Goal: Task Accomplishment & Management: Complete application form

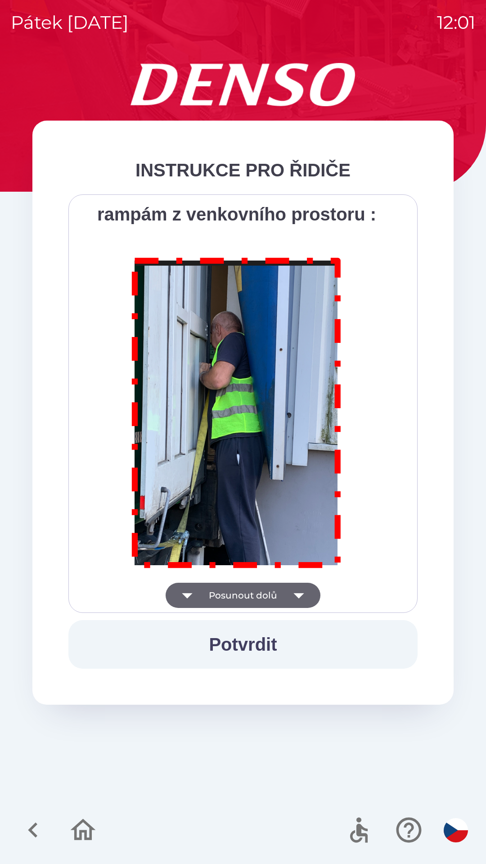
scroll to position [5054, 0]
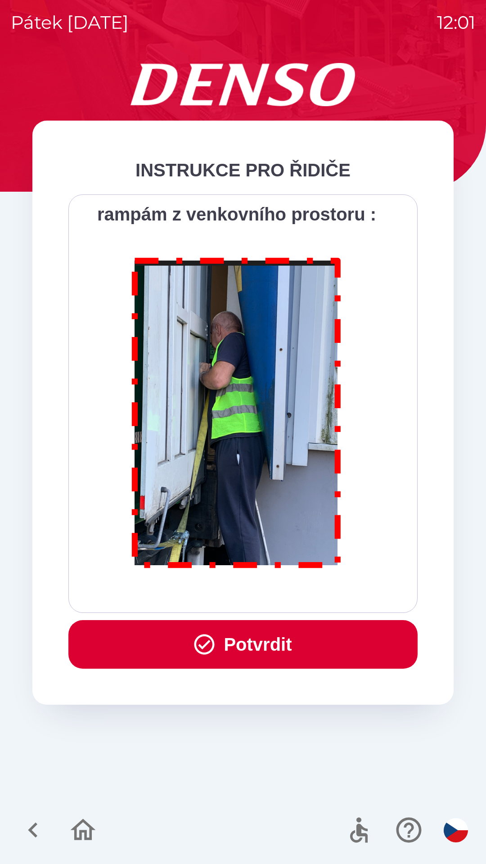
click at [245, 647] on button "Potvrdit" at bounding box center [242, 644] width 349 height 49
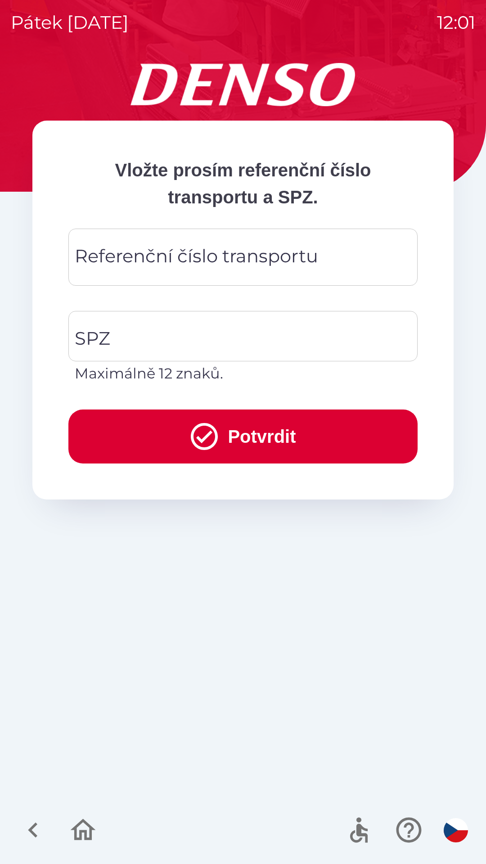
click at [144, 258] on div "Referenční číslo transportu Referenční číslo transportu" at bounding box center [242, 256] width 349 height 57
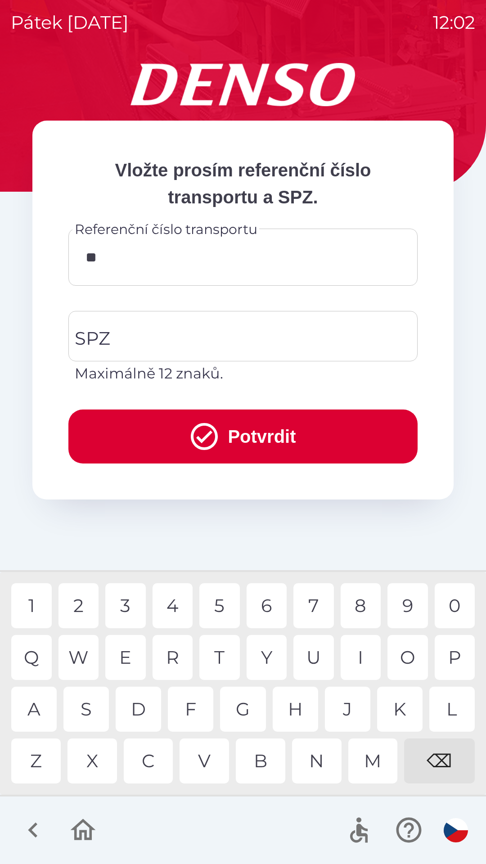
click at [412, 713] on div "K" at bounding box center [399, 708] width 45 height 45
click at [364, 604] on div "8" at bounding box center [360, 605] width 40 height 45
type input "******"
click at [124, 608] on div "3" at bounding box center [125, 605] width 40 height 45
click at [142, 336] on input "SPZ" at bounding box center [235, 336] width 327 height 42
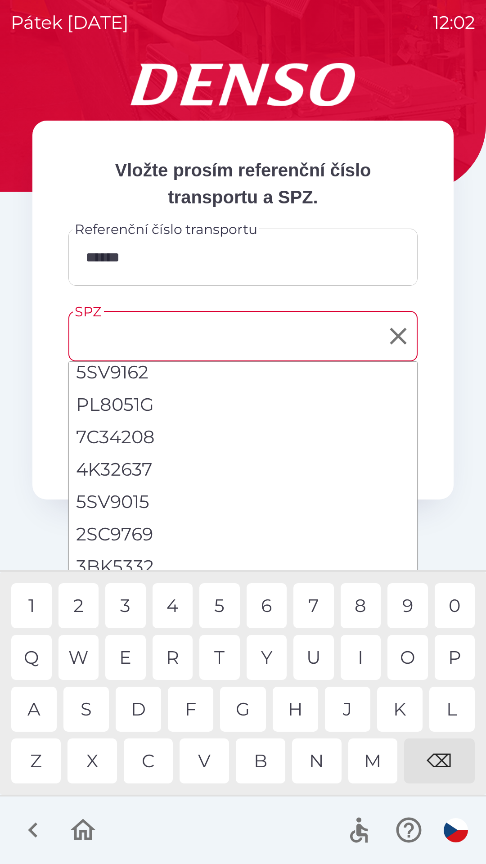
scroll to position [171, 0]
click at [122, 559] on li "5SX3586" at bounding box center [243, 567] width 348 height 32
type input "*******"
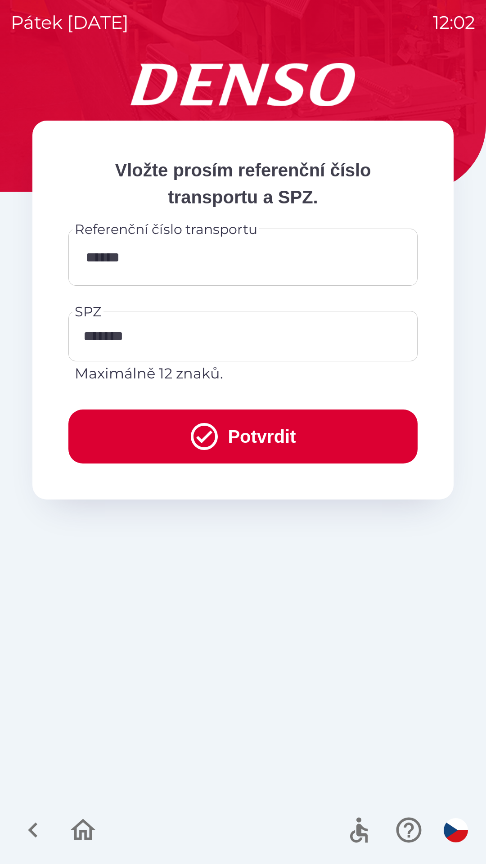
click at [234, 436] on button "Potvrdit" at bounding box center [242, 436] width 349 height 54
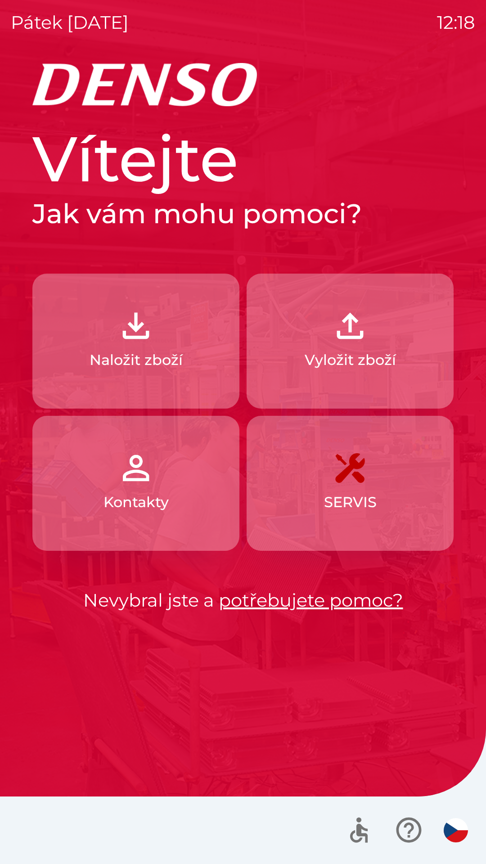
click at [125, 331] on img "button" at bounding box center [136, 326] width 40 height 40
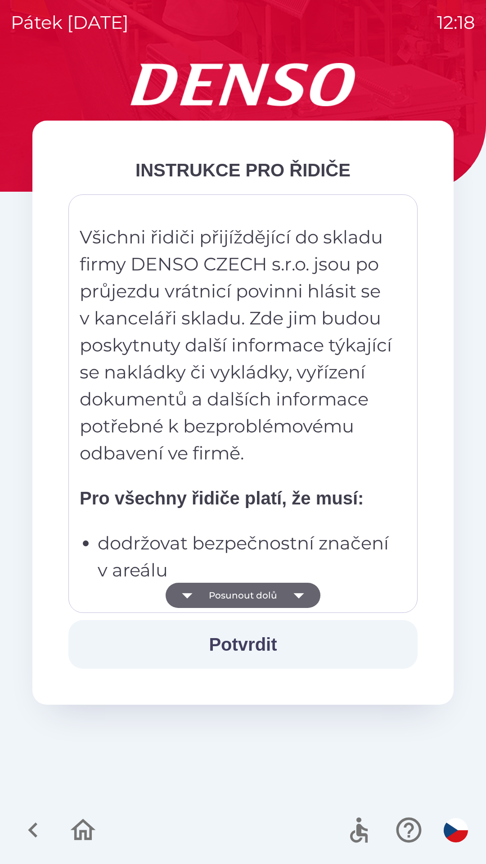
click at [224, 588] on button "Posunout dolů" at bounding box center [243, 594] width 155 height 25
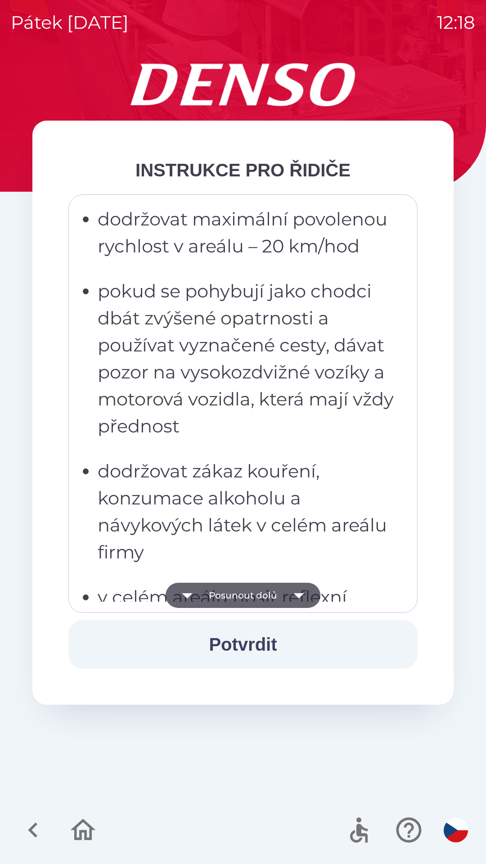
click at [232, 592] on button "Posunout dolů" at bounding box center [243, 594] width 155 height 25
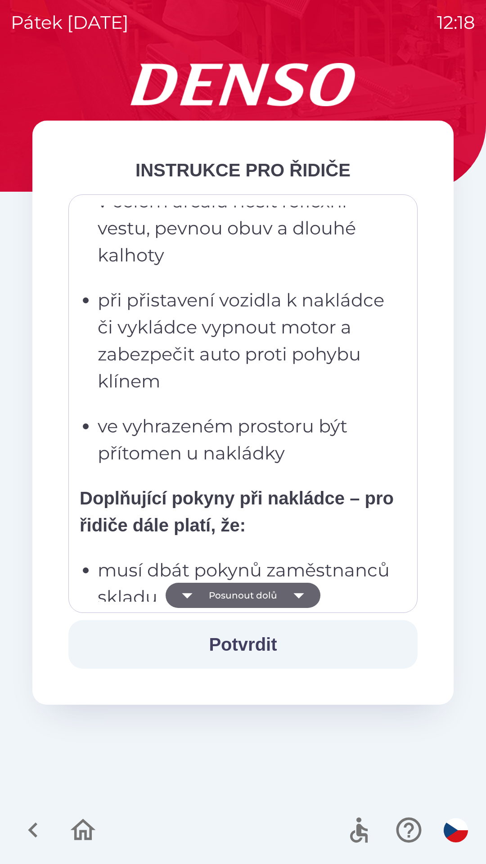
click at [233, 591] on button "Posunout dolů" at bounding box center [243, 594] width 155 height 25
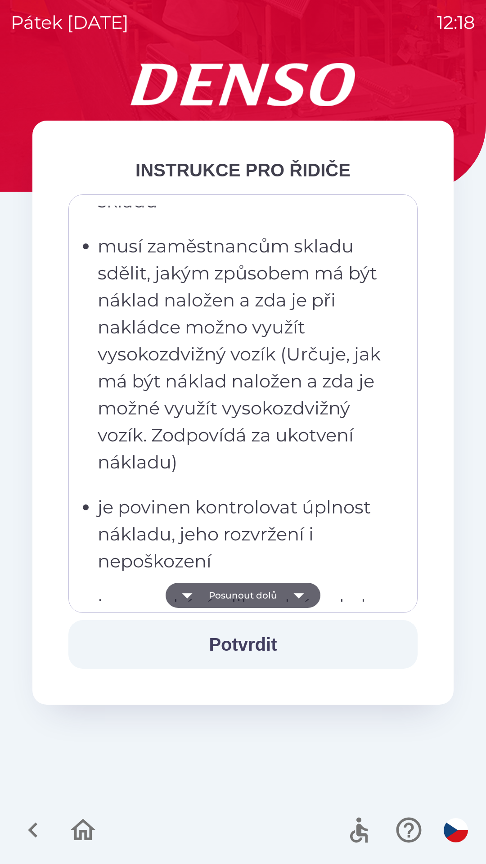
click at [235, 596] on button "Posunout dolů" at bounding box center [243, 594] width 155 height 25
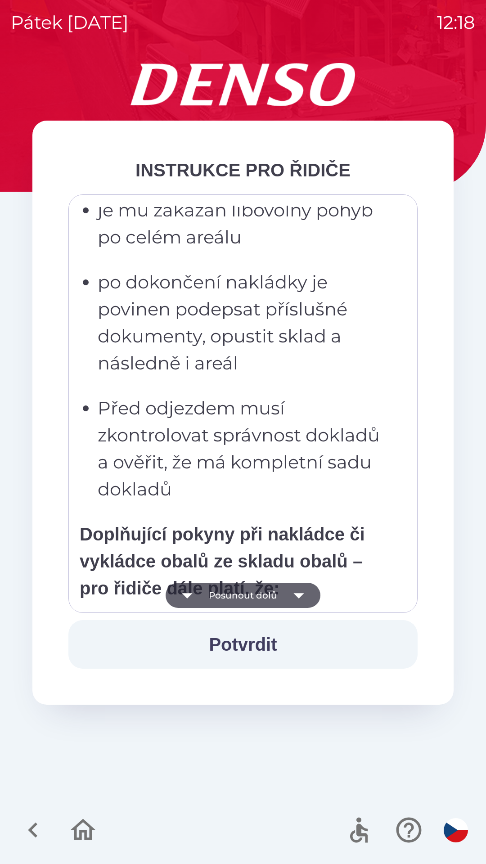
click at [231, 593] on button "Posunout dolů" at bounding box center [243, 594] width 155 height 25
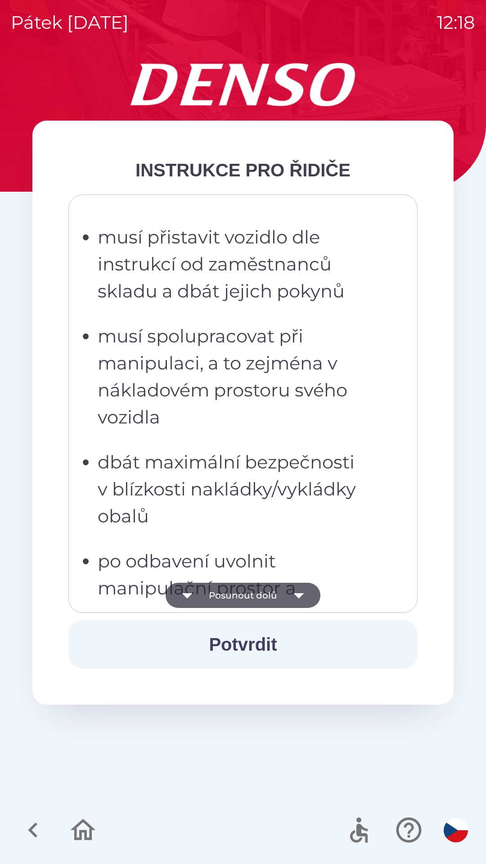
click at [234, 593] on button "Posunout dolů" at bounding box center [243, 594] width 155 height 25
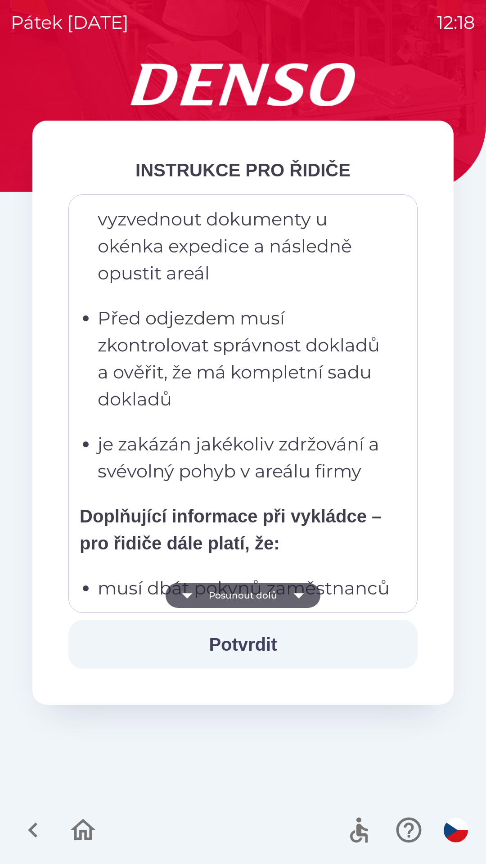
click at [237, 594] on button "Posunout dolů" at bounding box center [243, 594] width 155 height 25
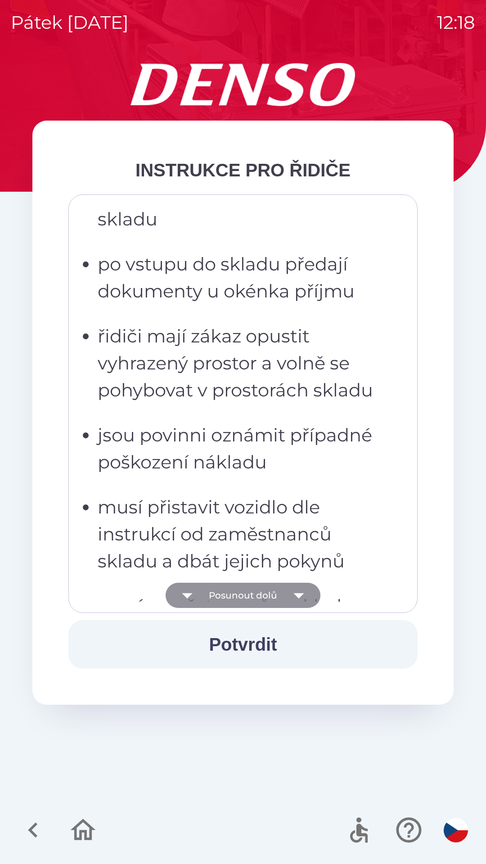
click at [236, 590] on button "Posunout dolů" at bounding box center [243, 594] width 155 height 25
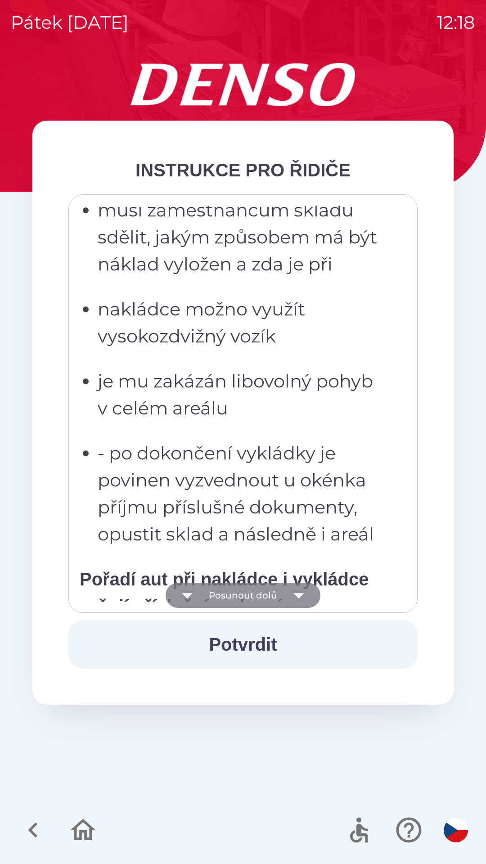
click at [237, 590] on button "Posunout dolů" at bounding box center [243, 594] width 155 height 25
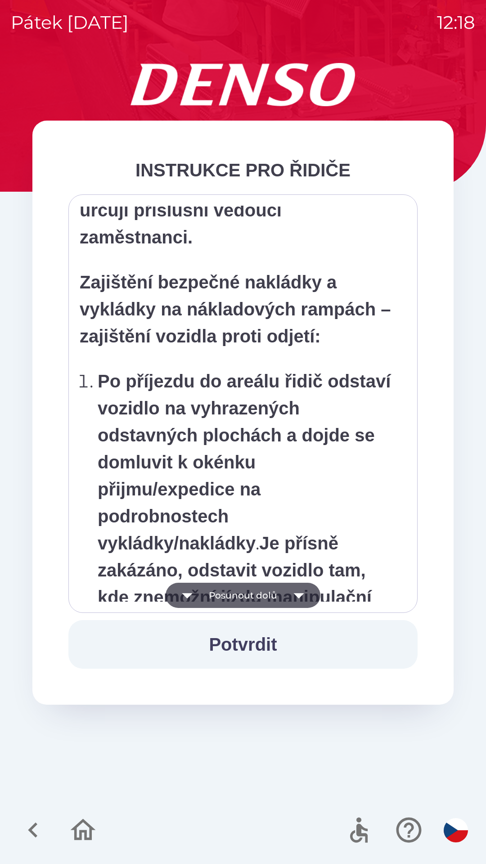
click at [237, 591] on button "Posunout dolů" at bounding box center [243, 594] width 155 height 25
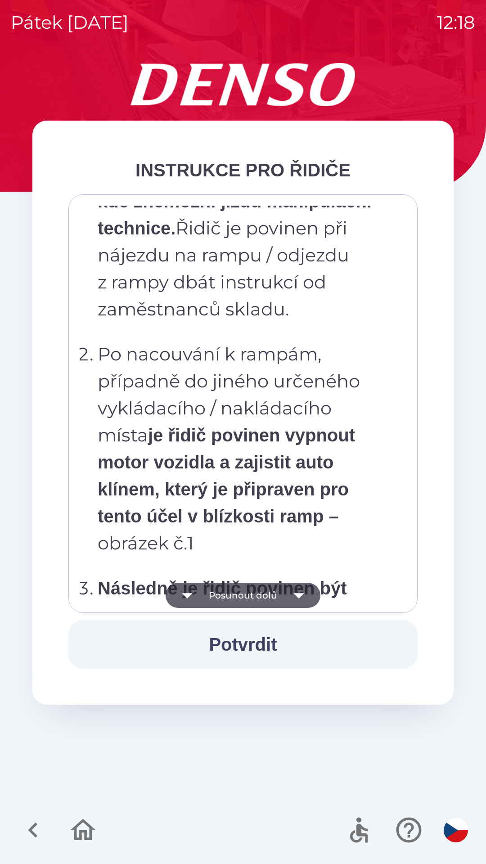
click at [239, 591] on button "Posunout dolů" at bounding box center [243, 594] width 155 height 25
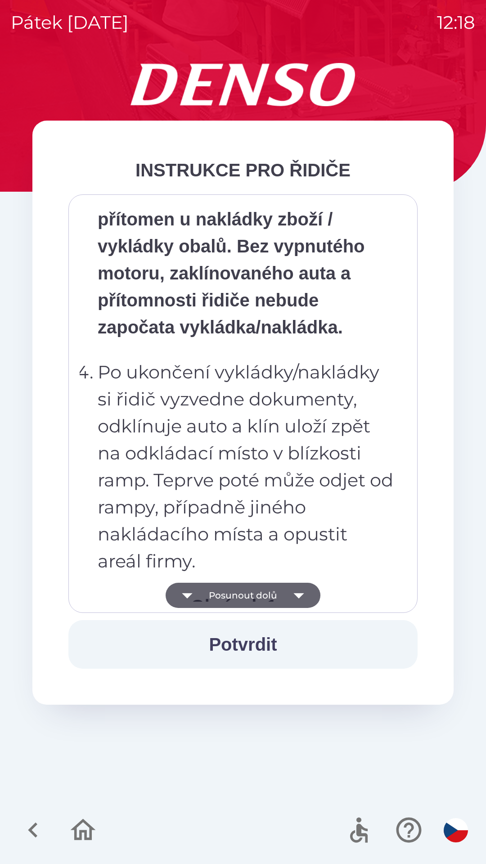
click at [244, 596] on button "Posunout dolů" at bounding box center [243, 594] width 155 height 25
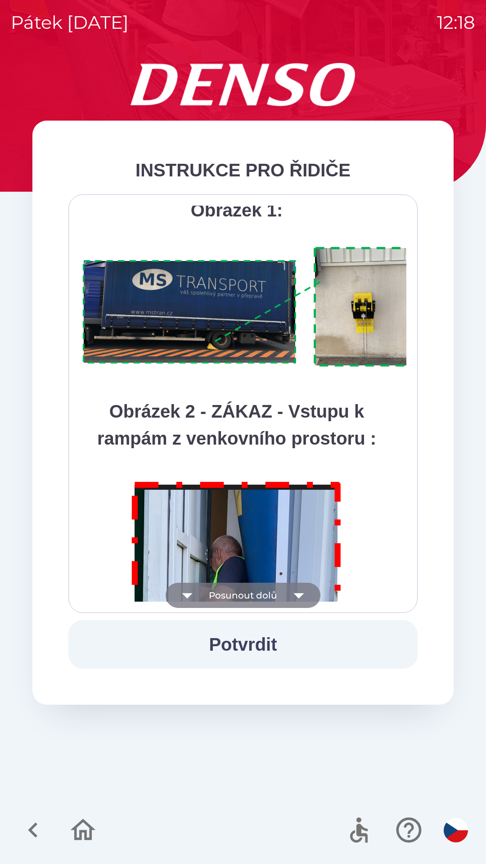
click at [243, 591] on button "Posunout dolů" at bounding box center [243, 594] width 155 height 25
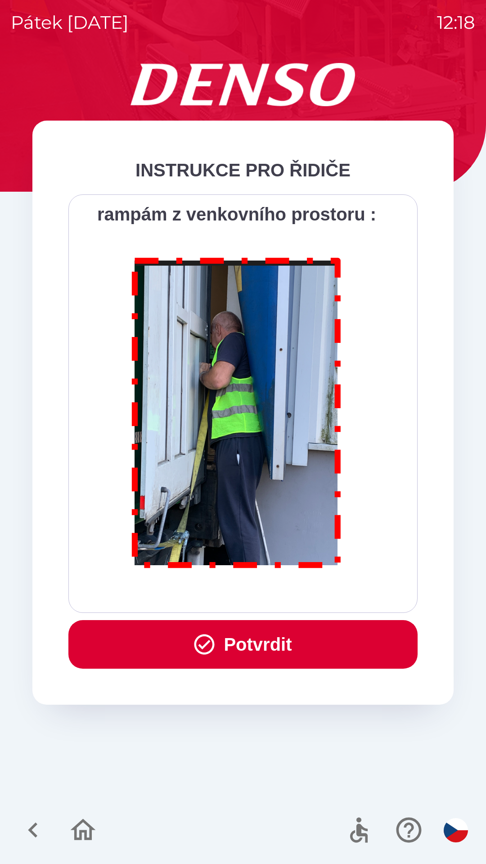
click at [242, 645] on button "Potvrdit" at bounding box center [242, 644] width 349 height 49
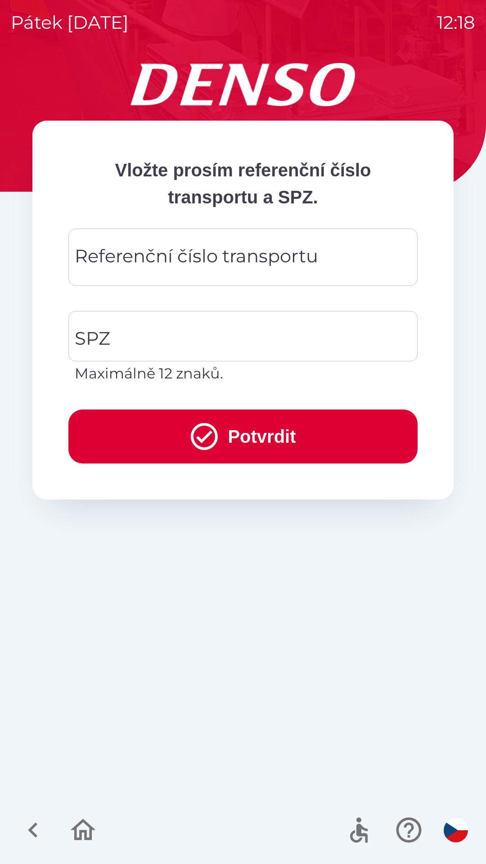
click at [129, 260] on div "Referenční číslo transportu Referenční číslo transportu" at bounding box center [242, 256] width 349 height 57
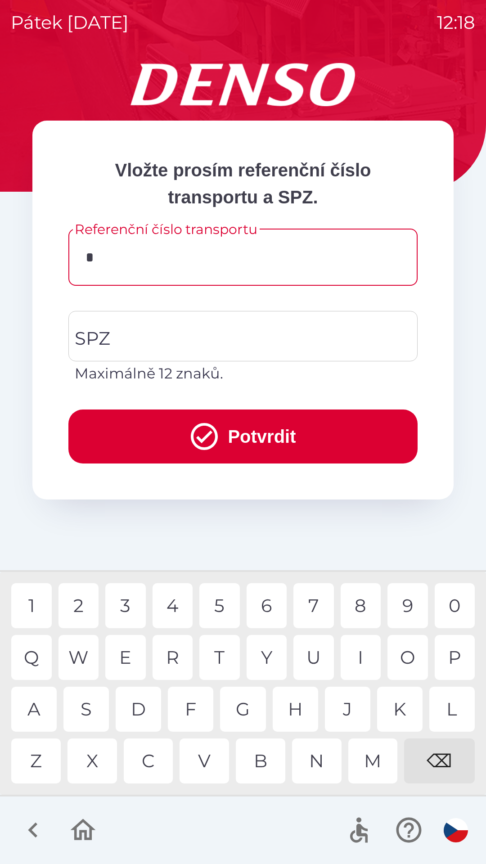
click at [125, 608] on div "3" at bounding box center [125, 605] width 40 height 45
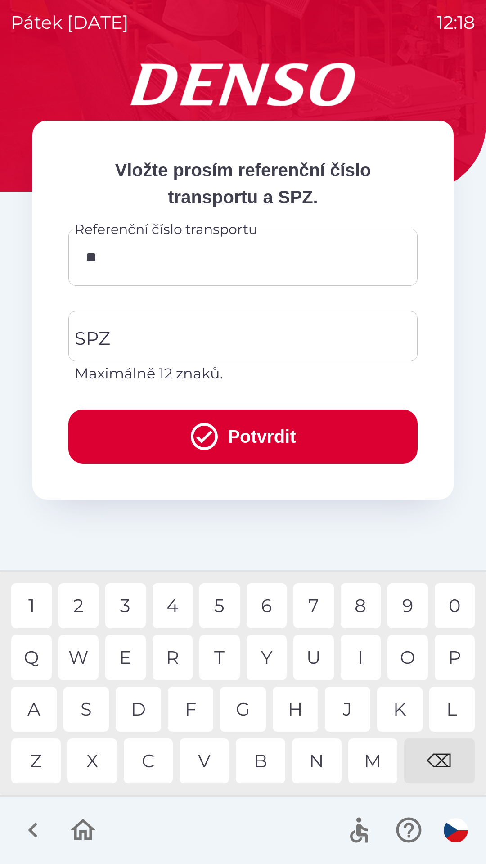
click at [171, 607] on div "4" at bounding box center [172, 605] width 40 height 45
click at [365, 600] on div "8" at bounding box center [360, 605] width 40 height 45
type input "******"
click at [457, 607] on div "0" at bounding box center [454, 605] width 40 height 45
click at [124, 341] on input "SPZ" at bounding box center [235, 336] width 327 height 42
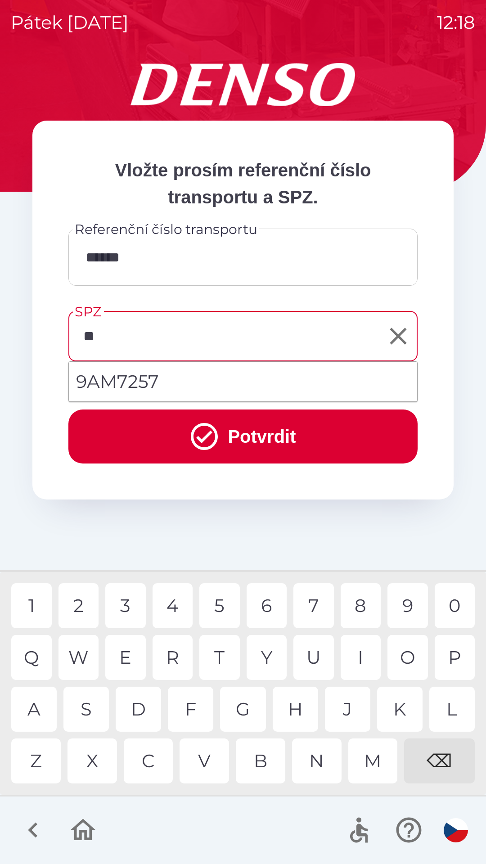
click at [32, 705] on div "A" at bounding box center [33, 708] width 45 height 45
click at [153, 381] on li "9AM7257" at bounding box center [243, 381] width 348 height 32
type input "*******"
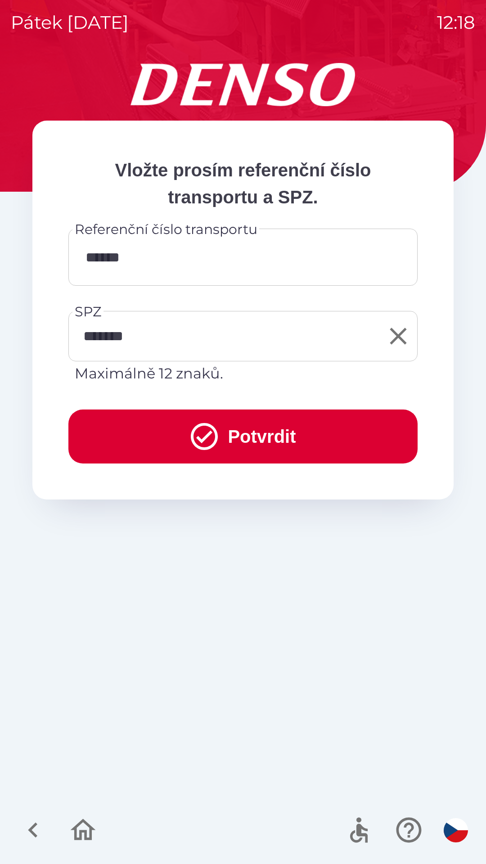
click at [237, 436] on button "Potvrdit" at bounding box center [242, 436] width 349 height 54
